Goal: Task Accomplishment & Management: Use online tool/utility

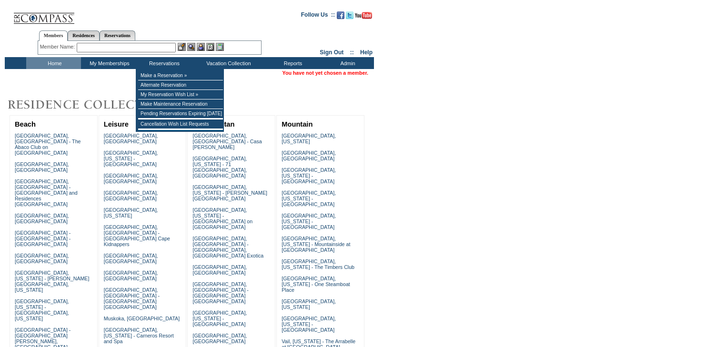
click at [137, 50] on input "text" at bounding box center [126, 48] width 99 height 10
paste input "3109901292"
type input "3109901292"
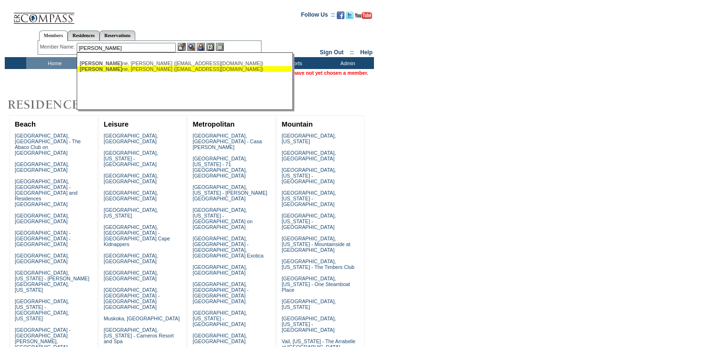
click at [160, 70] on div "Kloen ne, Monica (pinkmoni@mac.com)" at bounding box center [185, 69] width 210 height 6
type input "Kloenne, Monica (pinkmoni@mac.com)"
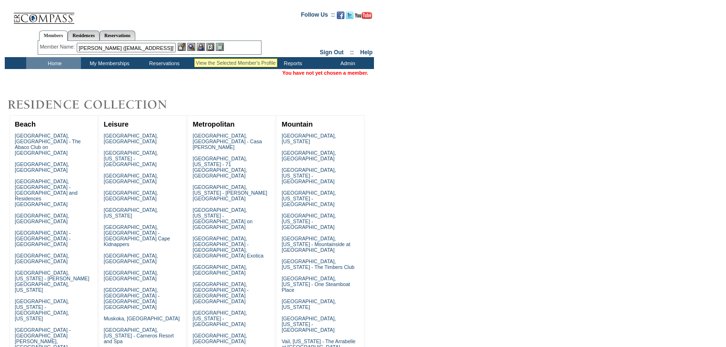
click at [202, 46] on img at bounding box center [201, 47] width 8 height 8
click at [192, 48] on img at bounding box center [191, 47] width 8 height 8
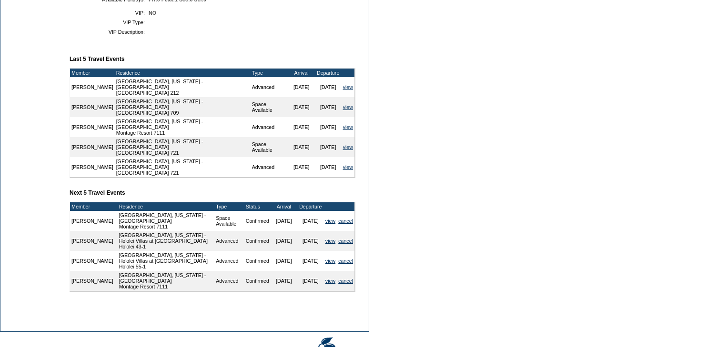
scroll to position [371, 0]
